Goal: Information Seeking & Learning: Learn about a topic

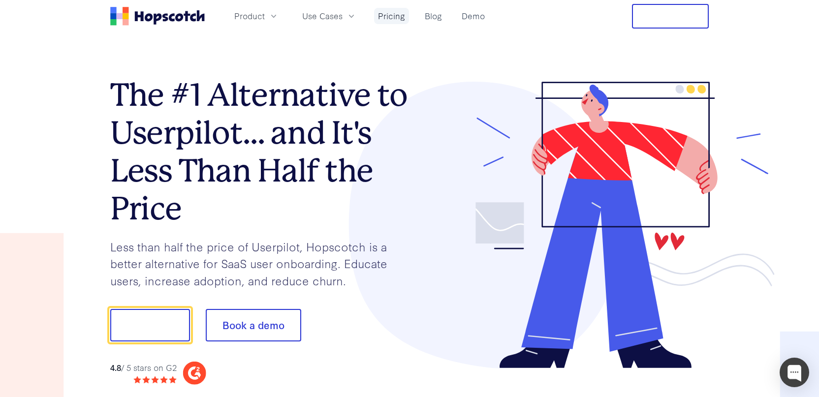
click at [391, 15] on link "Pricing" at bounding box center [391, 16] width 35 height 16
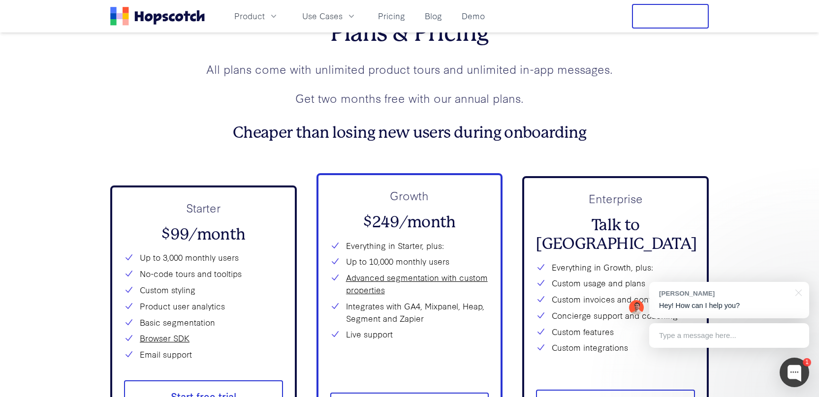
scroll to position [3499, 0]
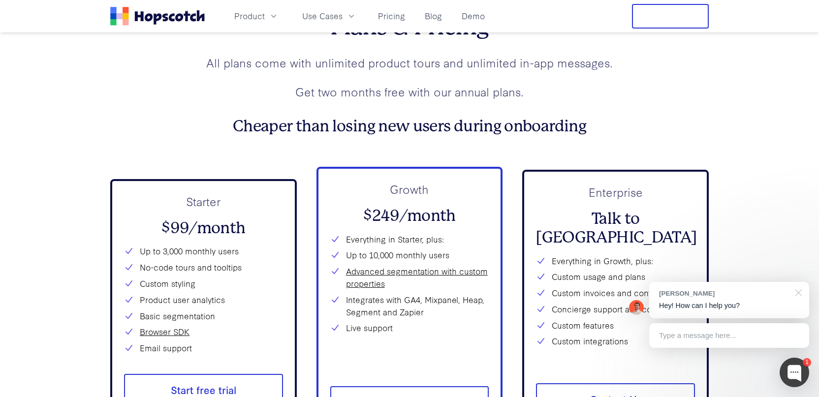
click at [800, 294] on div at bounding box center [797, 292] width 25 height 20
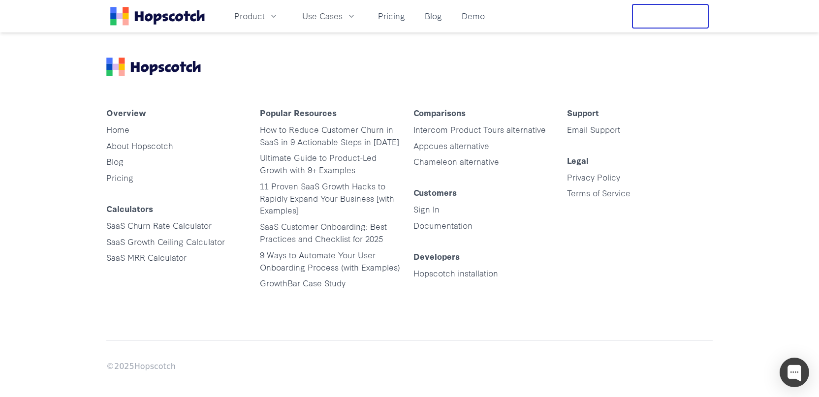
scroll to position [5021, 0]
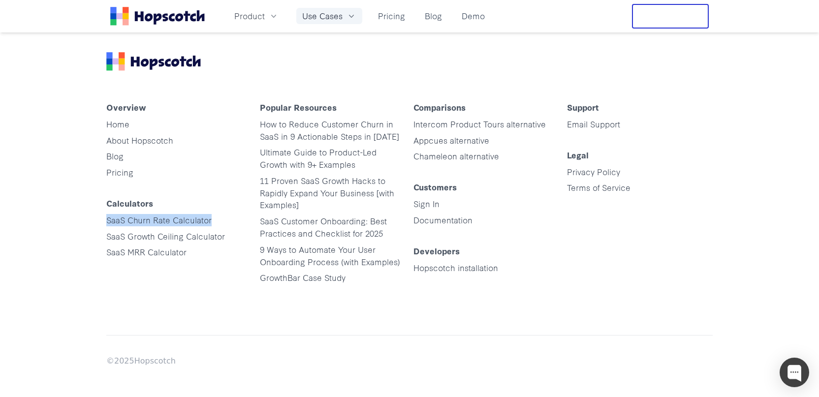
click at [348, 15] on icon "button" at bounding box center [352, 16] width 10 height 10
click at [275, 16] on icon "button" at bounding box center [274, 16] width 10 height 10
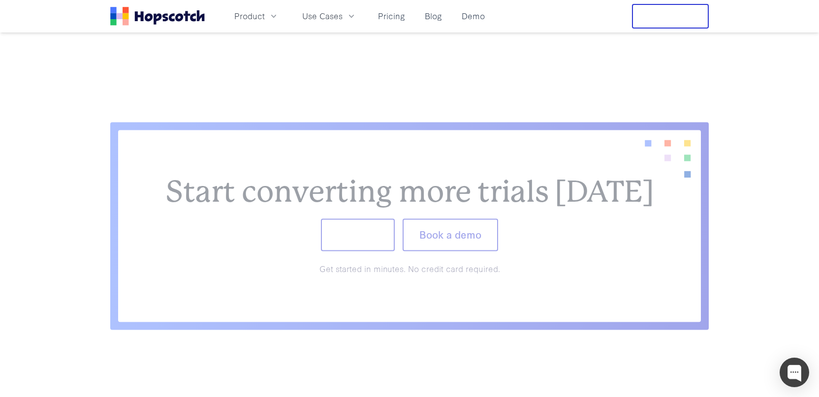
scroll to position [911, 0]
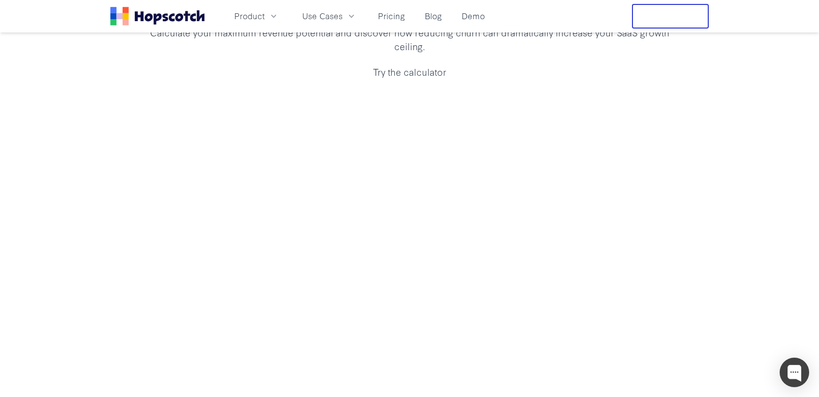
scroll to position [77, 0]
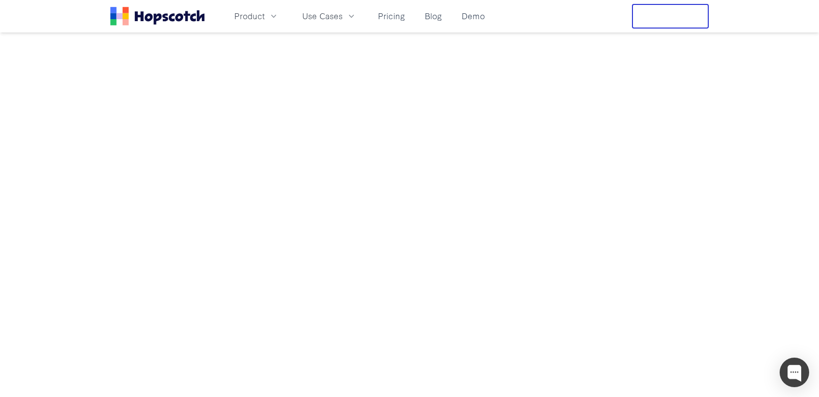
scroll to position [224, 0]
